Goal: Use online tool/utility: Utilize a website feature to perform a specific function

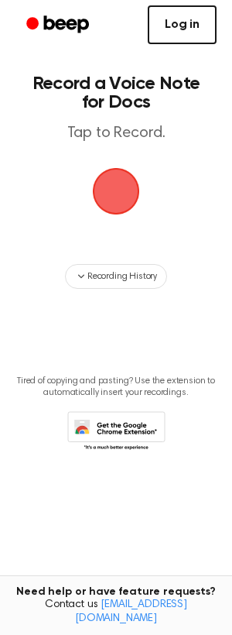
click at [179, 19] on link "Log in" at bounding box center [182, 24] width 69 height 39
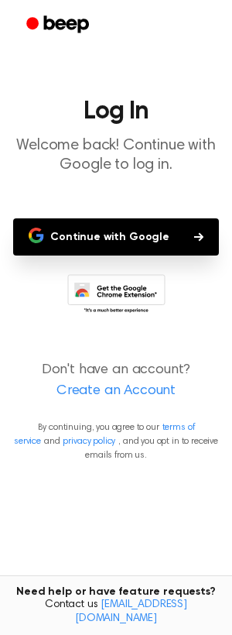
click at [66, 249] on button "Continue with Google" at bounding box center [116, 236] width 206 height 37
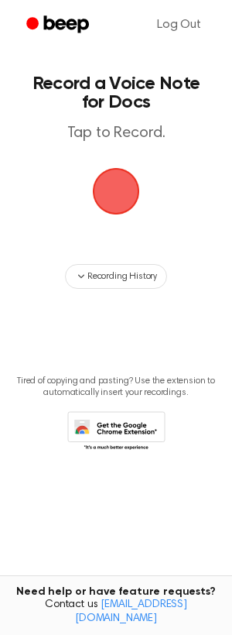
click at [105, 193] on span "button" at bounding box center [116, 191] width 50 height 50
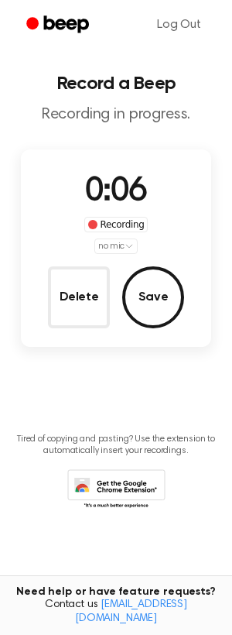
click at [112, 249] on html "Log Out Record a Beep Recording in progress. 0:06 Recording no mic Delete Save …" at bounding box center [116, 317] width 232 height 635
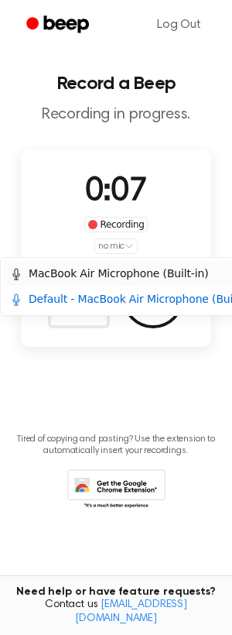
click at [110, 277] on div "MacBook Air Microphone (Built-in)" at bounding box center [109, 274] width 198 height 16
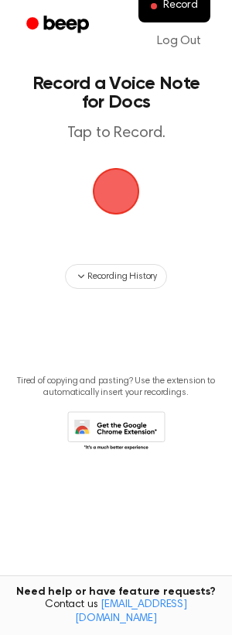
click at [115, 177] on span "button" at bounding box center [116, 191] width 50 height 50
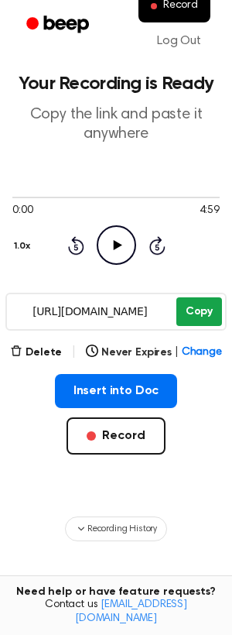
click at [186, 321] on button "Copy" at bounding box center [200, 311] width 46 height 29
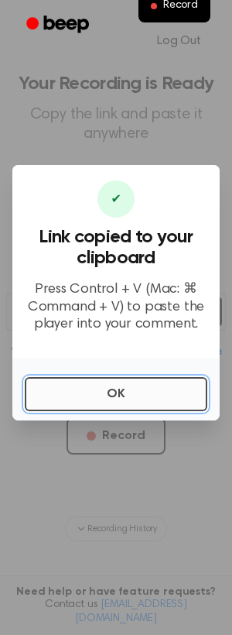
click at [83, 389] on button "OK" at bounding box center [116, 394] width 183 height 34
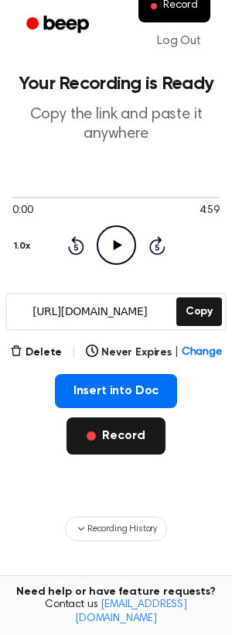
click at [98, 441] on button "Record" at bounding box center [116, 435] width 98 height 37
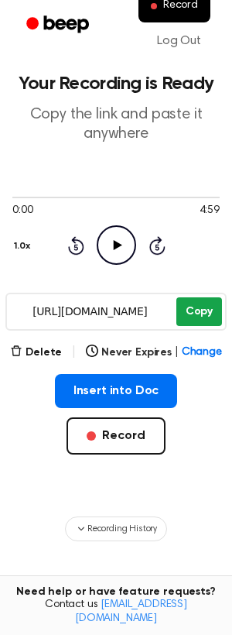
click at [196, 317] on button "Copy" at bounding box center [200, 311] width 46 height 29
